Goal: Information Seeking & Learning: Learn about a topic

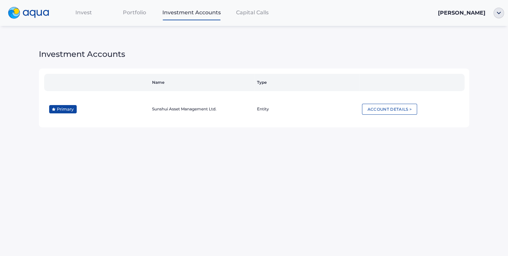
click at [122, 10] on div "Portfolio" at bounding box center [134, 13] width 51 height 14
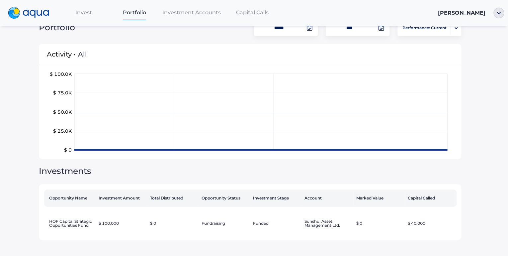
scroll to position [17, 0]
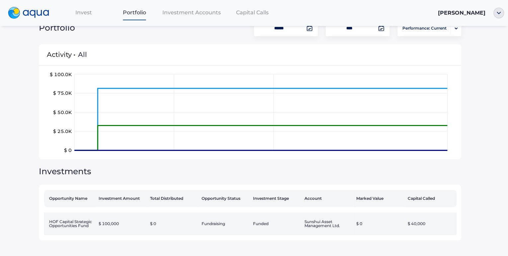
click at [82, 217] on td "HOF Capital Strategic Opportunities Fund" at bounding box center [69, 223] width 51 height 23
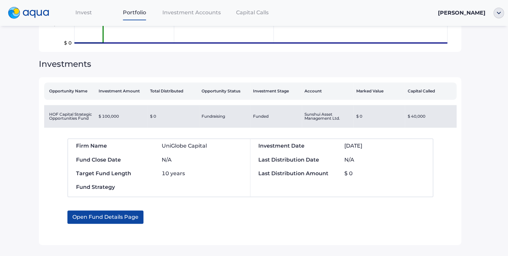
scroll to position [128, 0]
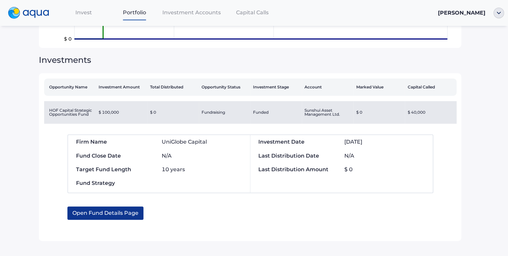
click at [120, 214] on span "Open Fund Details Page" at bounding box center [105, 212] width 66 height 13
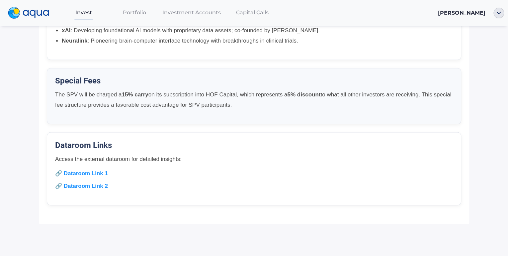
scroll to position [497, 0]
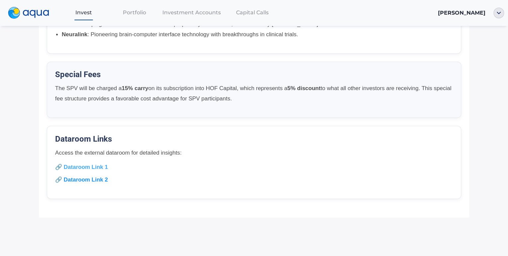
click at [83, 167] on link "🔗 Dataroom Link 1" at bounding box center [81, 166] width 53 height 6
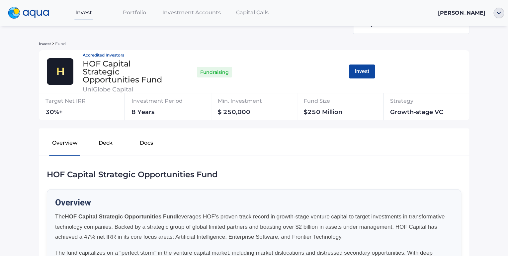
scroll to position [0, 0]
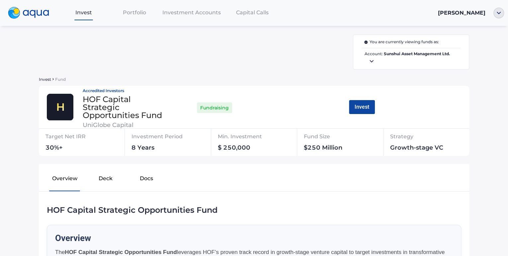
click at [108, 180] on button "Deck" at bounding box center [105, 179] width 41 height 21
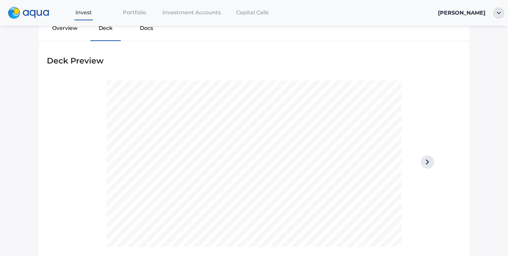
scroll to position [159, 0]
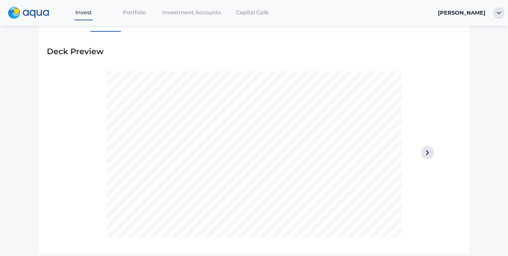
click at [423, 155] on img at bounding box center [427, 152] width 13 height 13
click at [426, 157] on img at bounding box center [427, 152] width 13 height 13
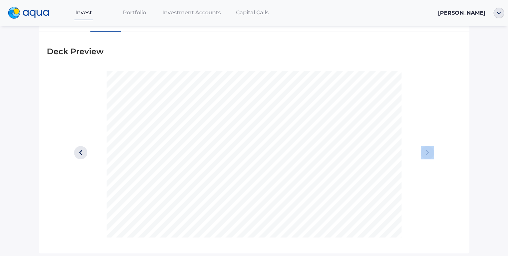
click at [426, 157] on div at bounding box center [427, 154] width 52 height 166
click at [426, 157] on div at bounding box center [386, 115] width 133 height 88
click at [427, 153] on img at bounding box center [427, 152] width 13 height 13
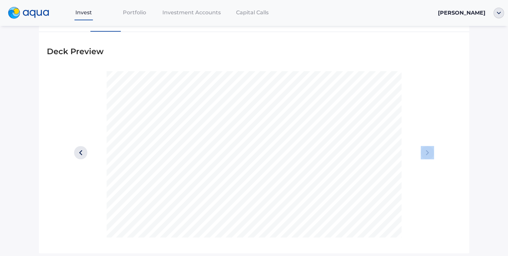
click at [427, 153] on img at bounding box center [427, 152] width 13 height 13
click at [425, 154] on img at bounding box center [427, 152] width 13 height 13
